Goal: Check status: Check status

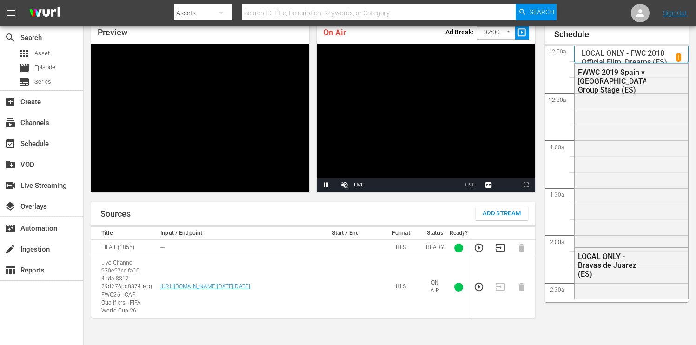
scroll to position [1439, 0]
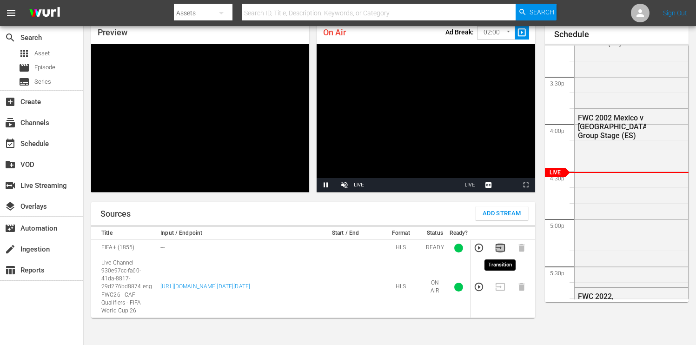
click at [503, 246] on icon "button" at bounding box center [500, 248] width 10 height 10
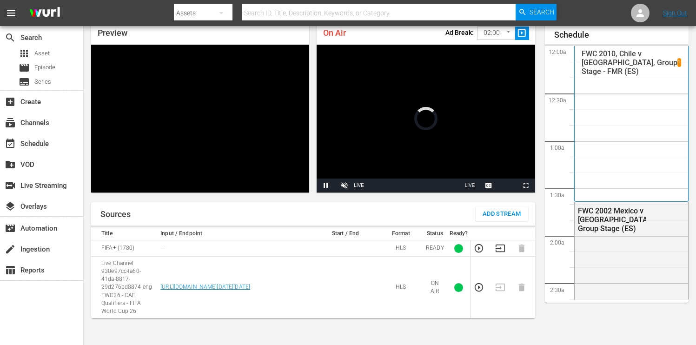
scroll to position [1438, 0]
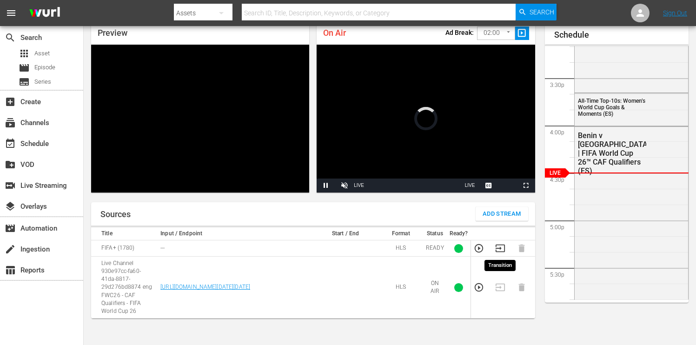
click at [498, 249] on icon "button" at bounding box center [500, 248] width 10 height 10
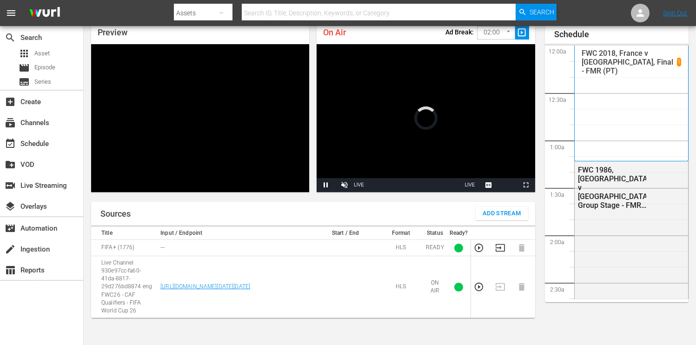
scroll to position [1437, 0]
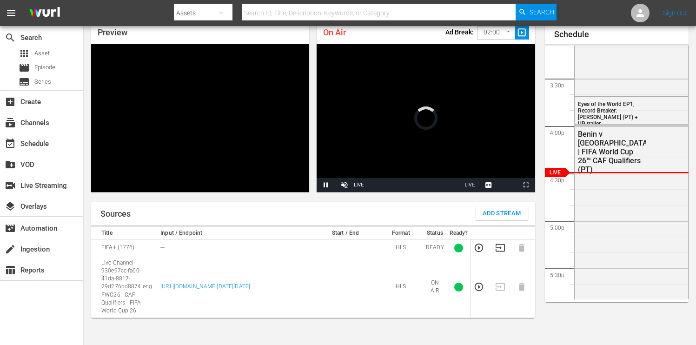
click at [501, 249] on icon "button" at bounding box center [500, 248] width 10 height 10
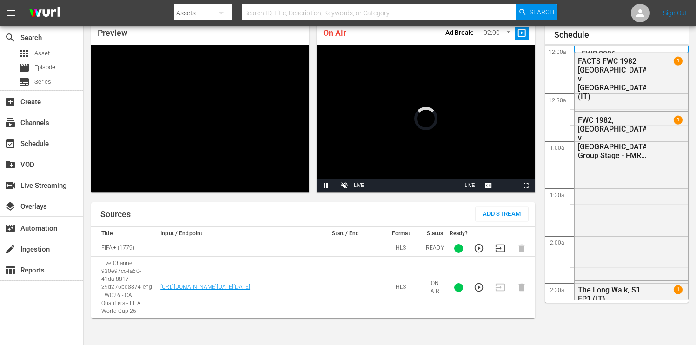
scroll to position [1437, 0]
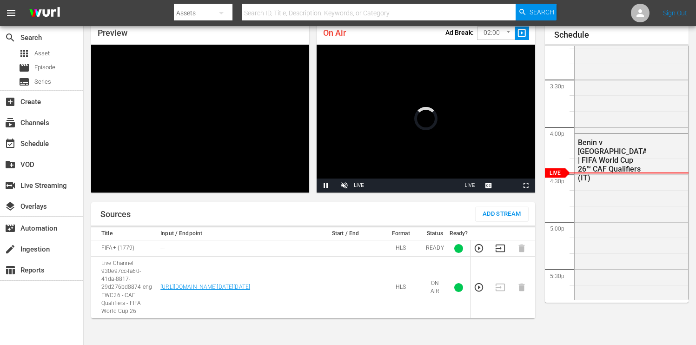
click at [503, 249] on icon "button" at bounding box center [500, 248] width 10 height 10
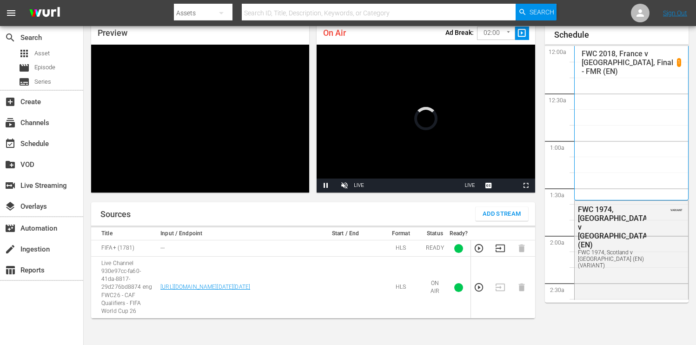
scroll to position [1440, 0]
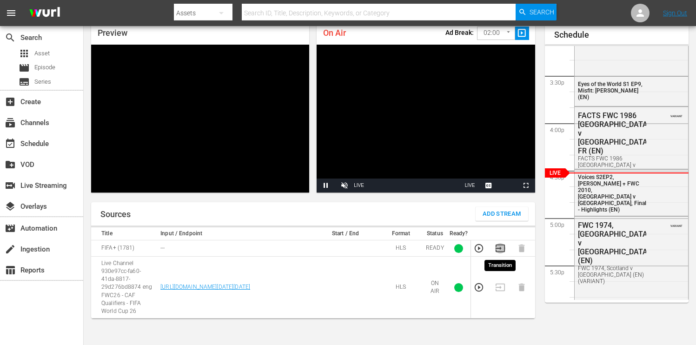
click at [501, 245] on icon "button" at bounding box center [500, 248] width 10 height 10
